Goal: Navigation & Orientation: Find specific page/section

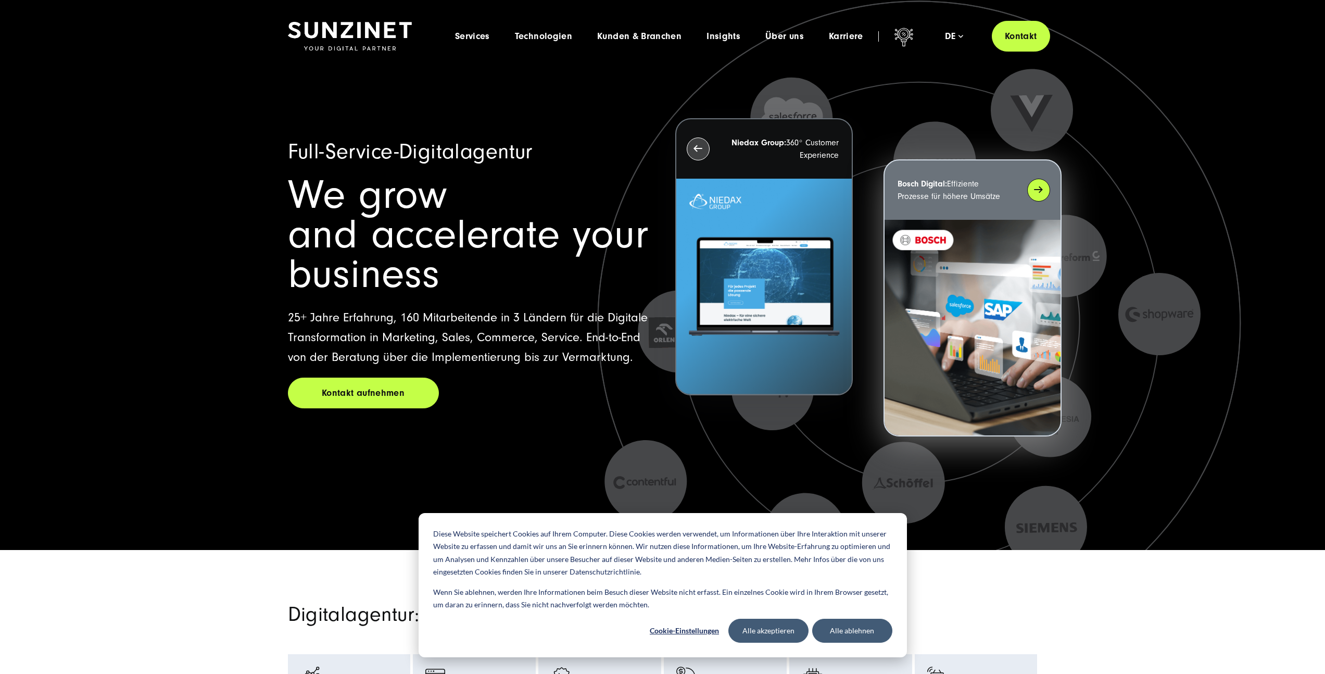
click at [961, 225] on img at bounding box center [971, 328] width 175 height 216
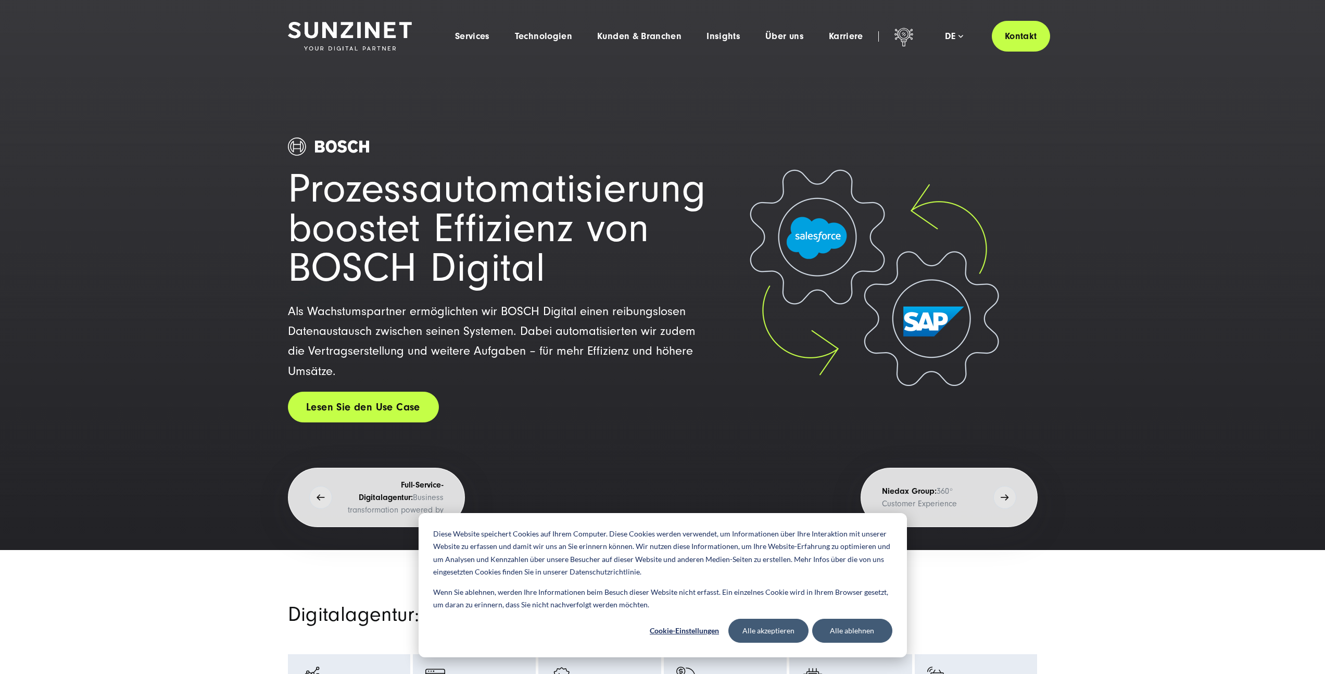
click at [385, 422] on link "Lesen Sie den Use Case" at bounding box center [363, 406] width 151 height 31
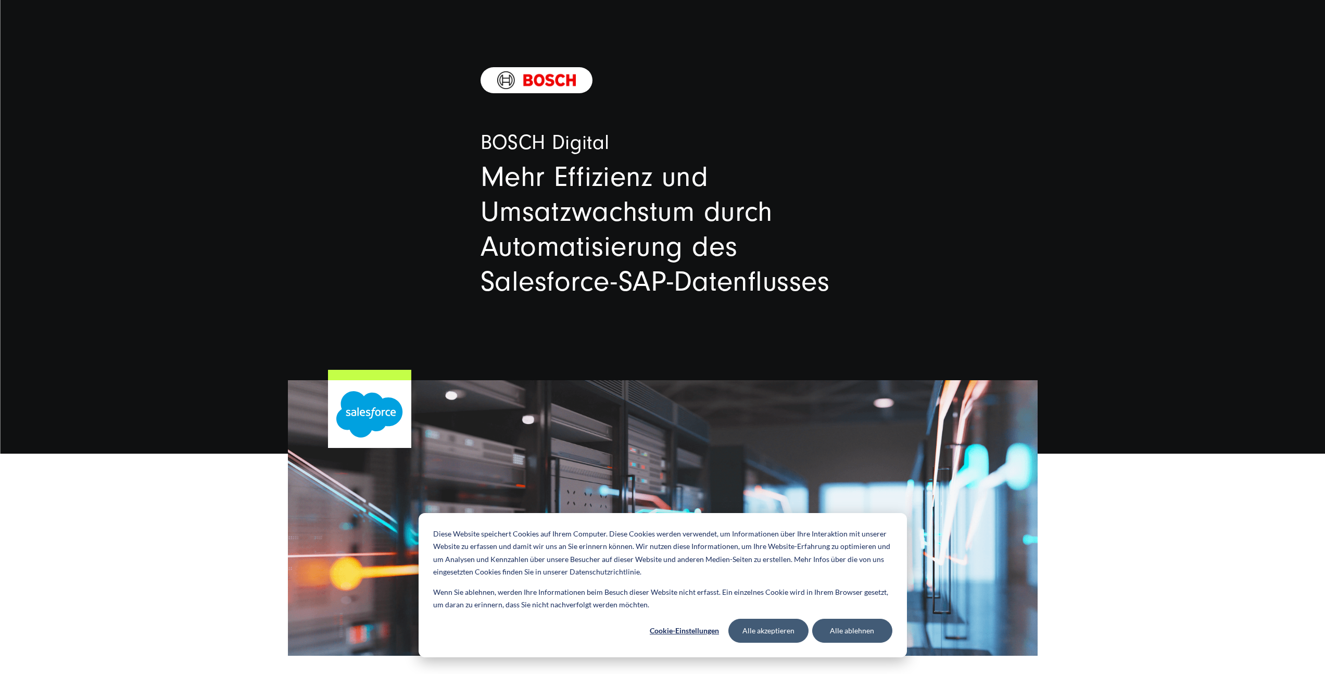
scroll to position [312, 0]
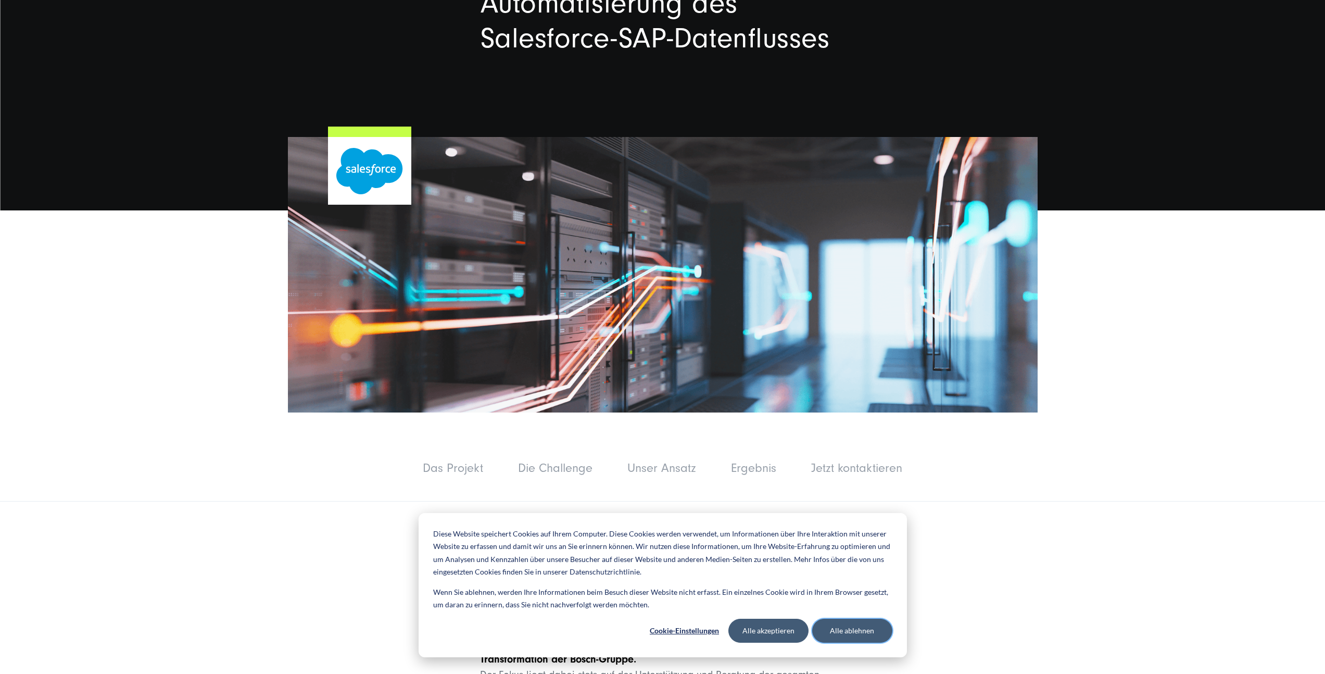
click at [851, 632] on button "Alle ablehnen" at bounding box center [852, 630] width 80 height 24
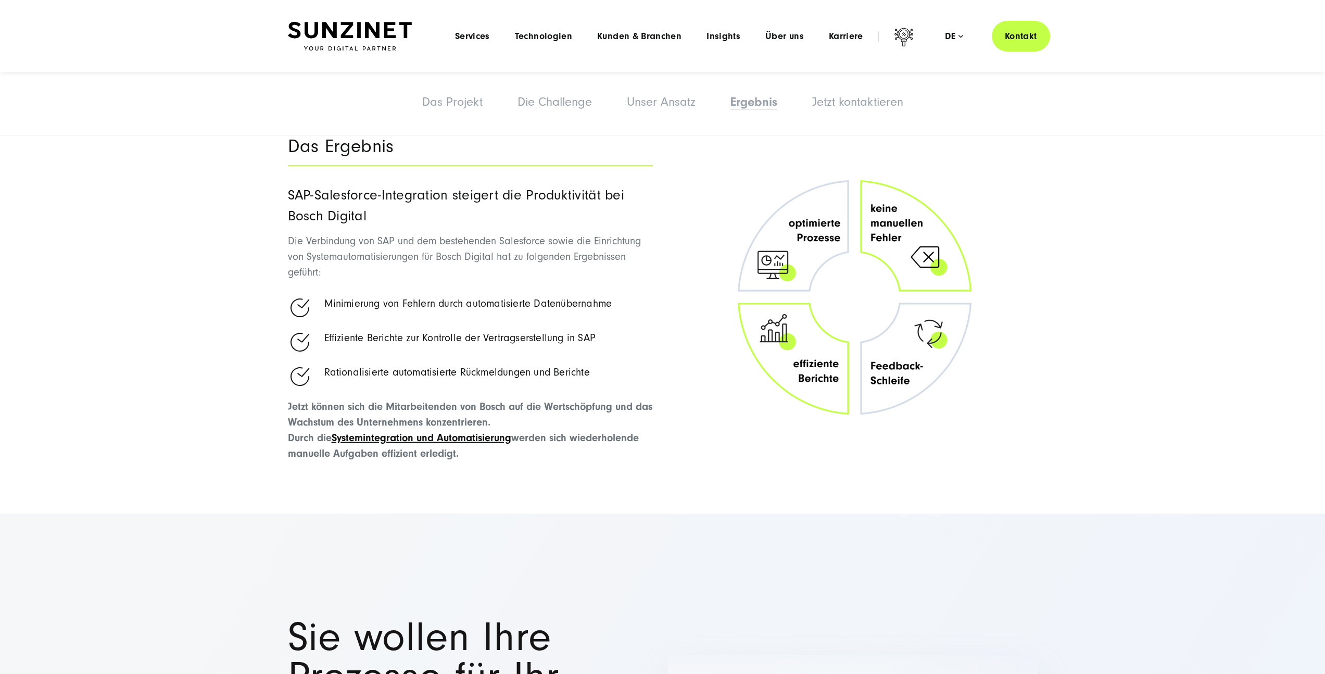
scroll to position [2892, 0]
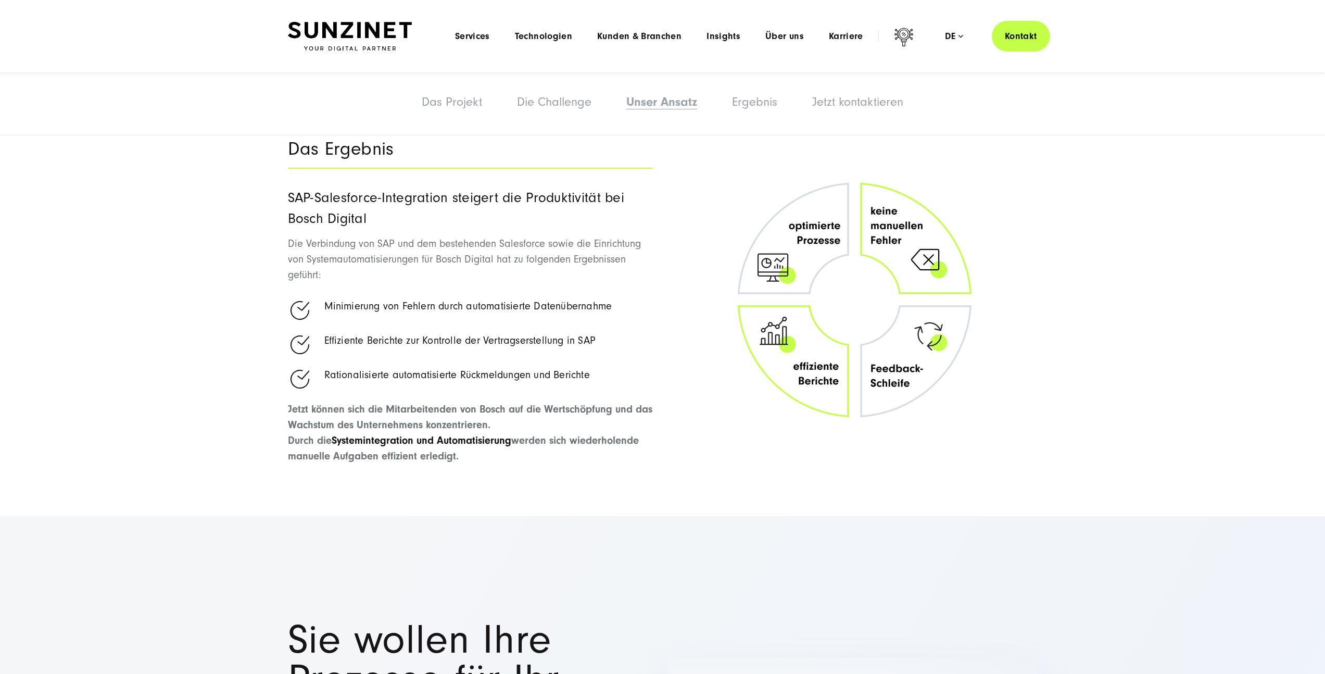
click at [476, 434] on link "Systemintegration und Automatisierung" at bounding box center [422, 440] width 180 height 12
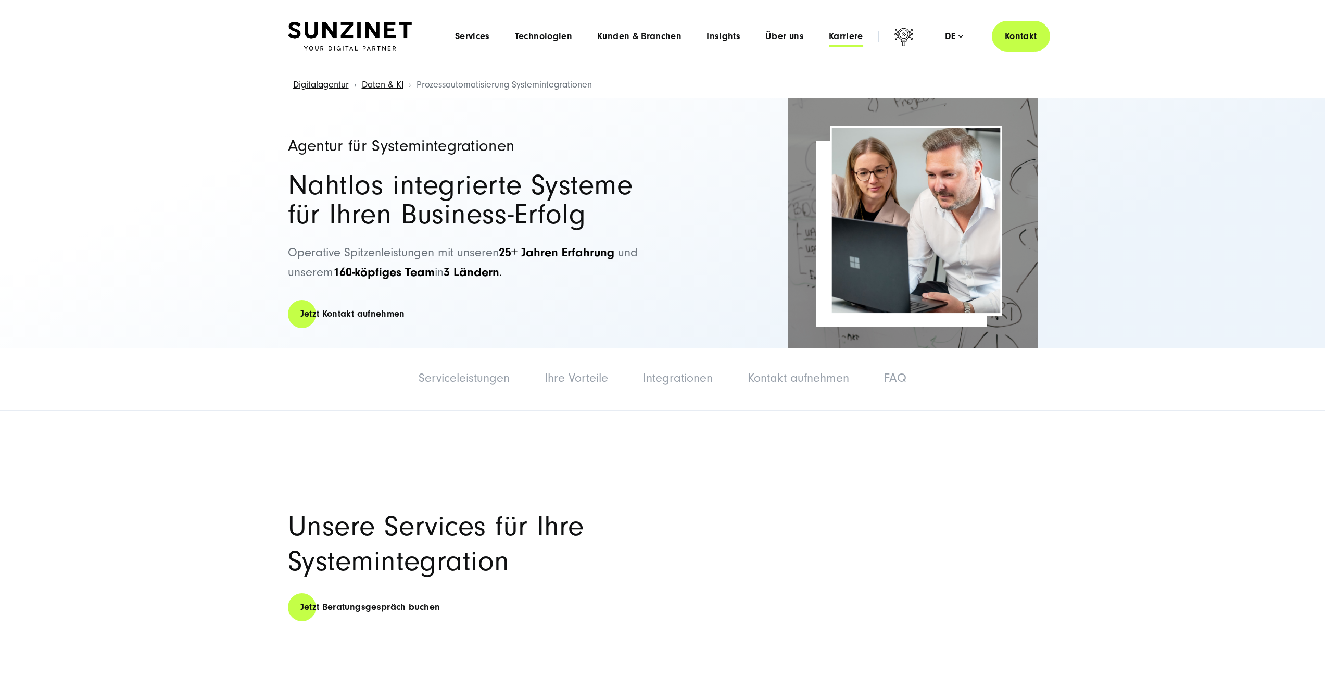
click at [852, 34] on span "Karriere" at bounding box center [846, 36] width 34 height 10
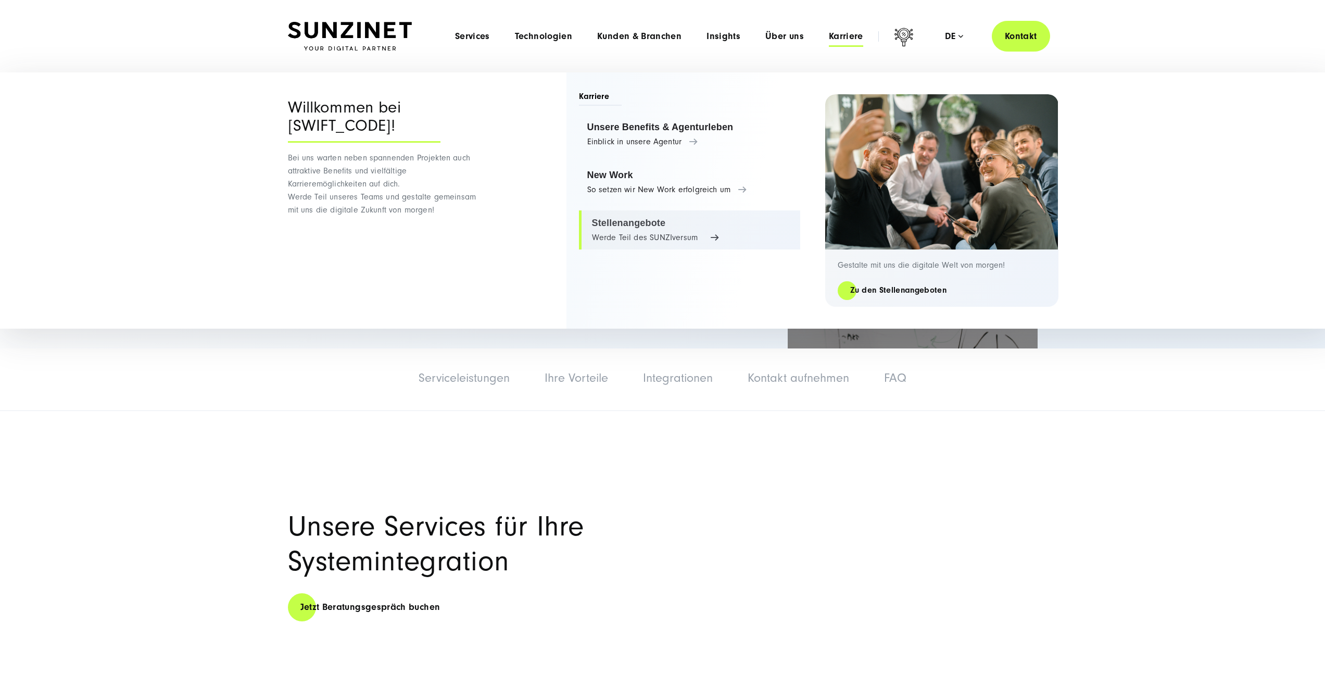
click at [649, 234] on link "Stellenangebote Werde Teil des SUNZIversum" at bounding box center [689, 230] width 221 height 40
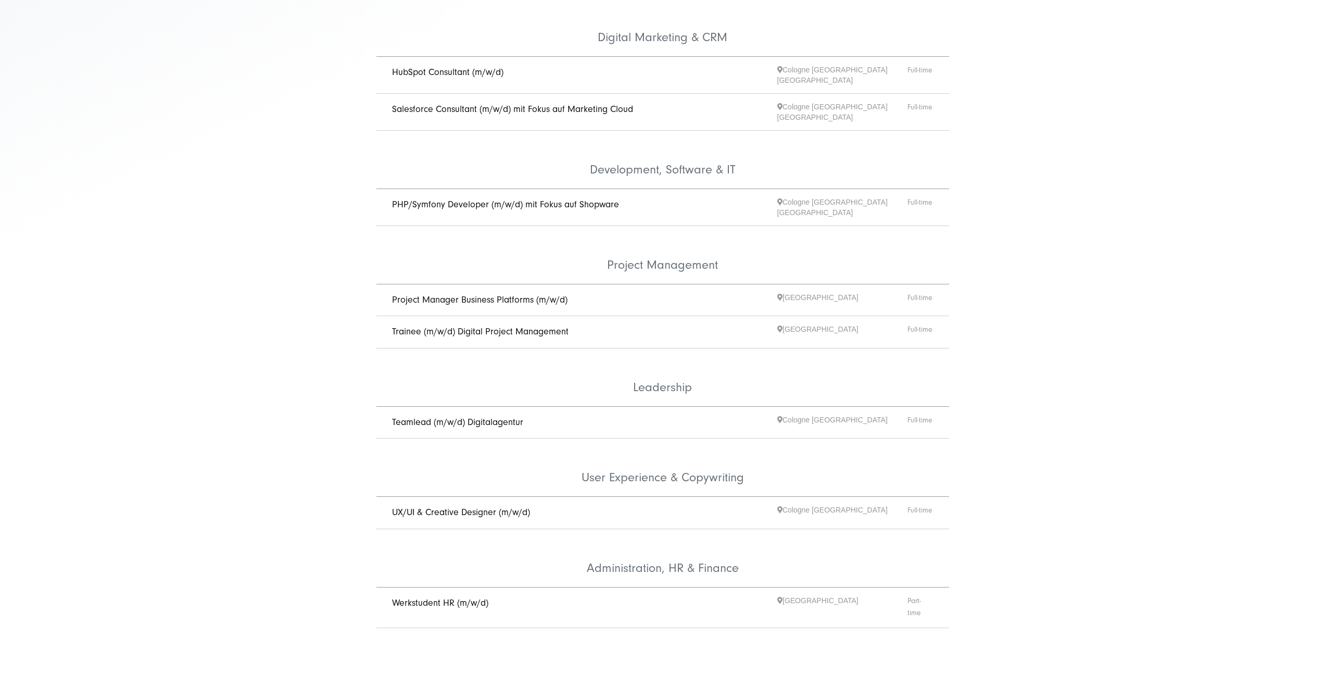
scroll to position [401, 0]
